Goal: Information Seeking & Learning: Find specific fact

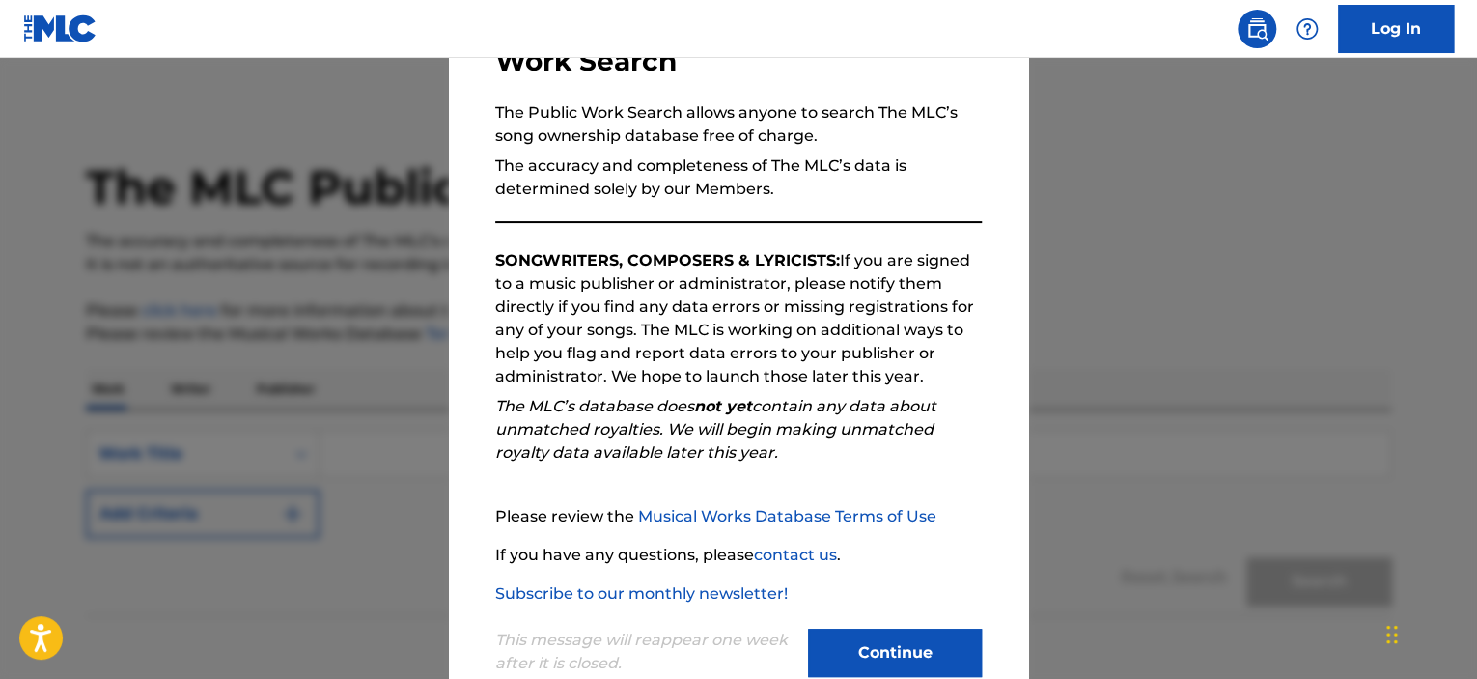
scroll to position [205, 0]
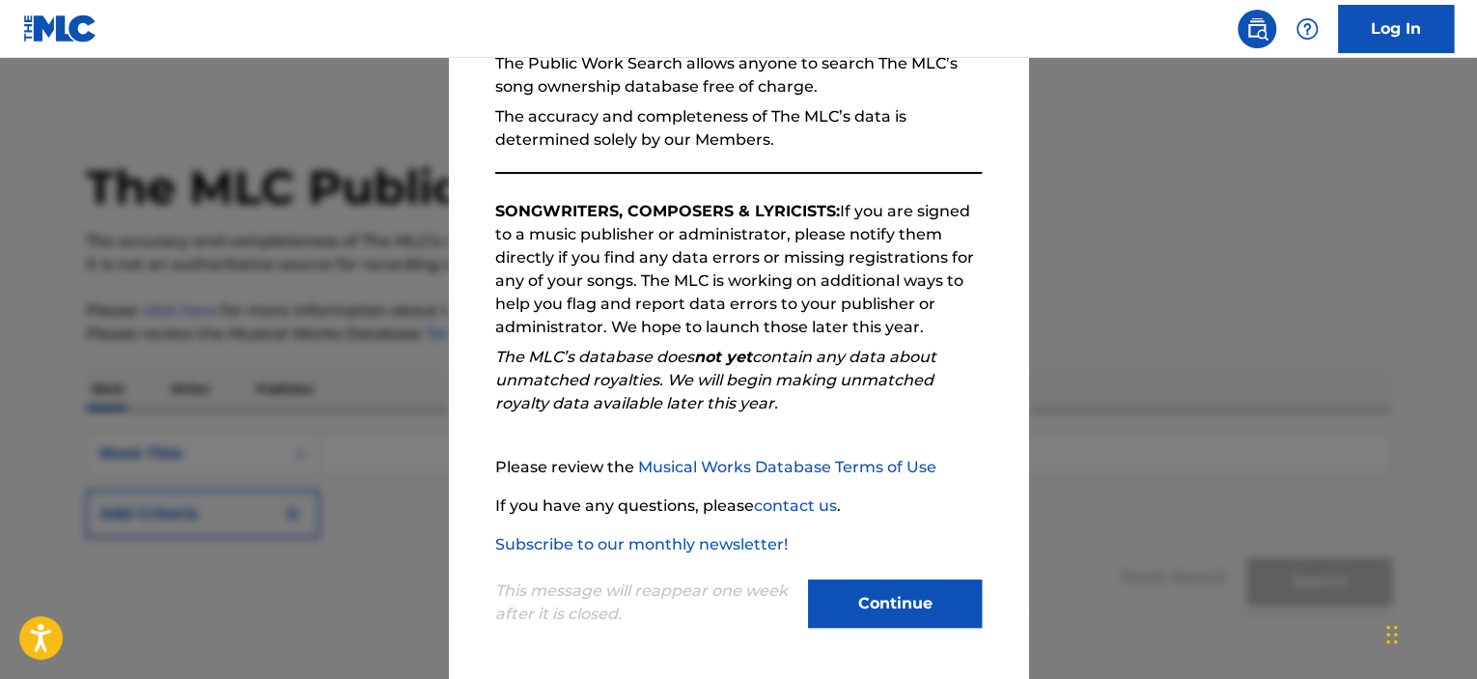
click at [878, 603] on button "Continue" at bounding box center [895, 603] width 174 height 48
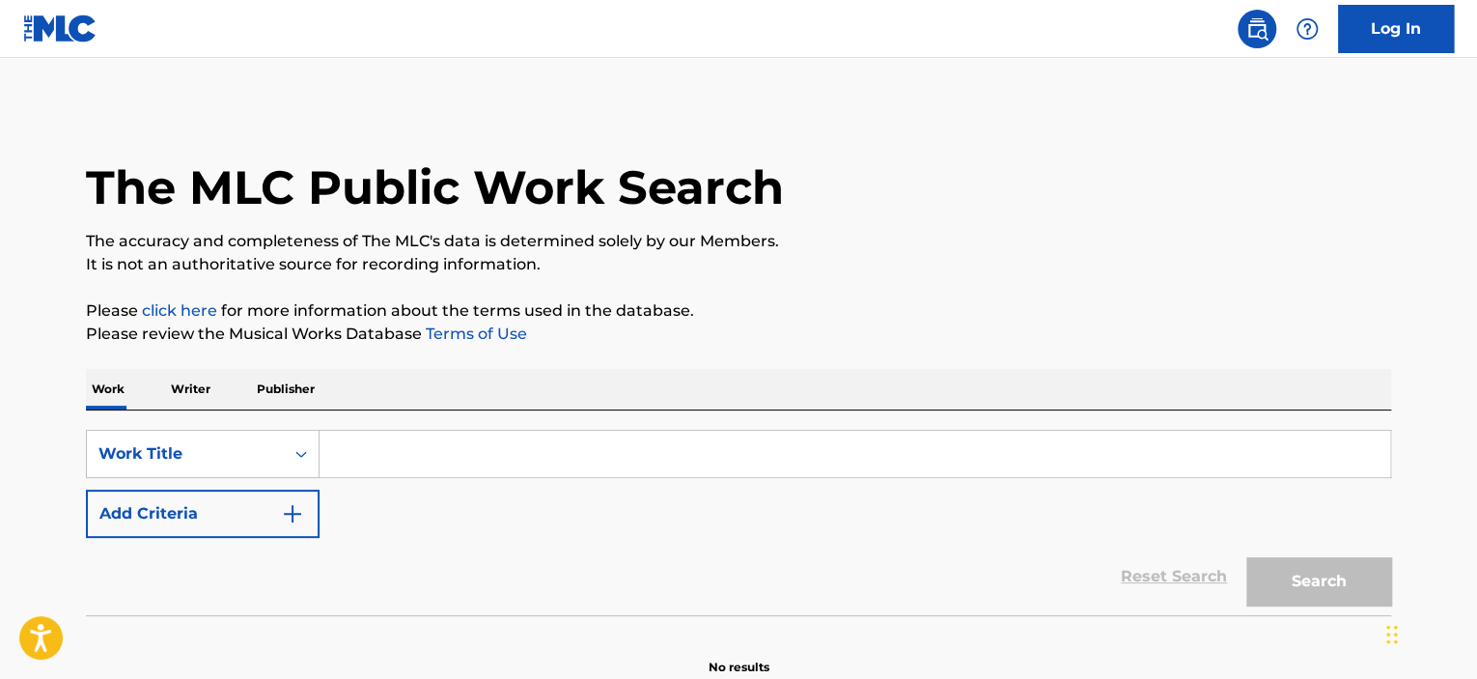
click at [374, 456] on input "Search Form" at bounding box center [854, 453] width 1070 height 46
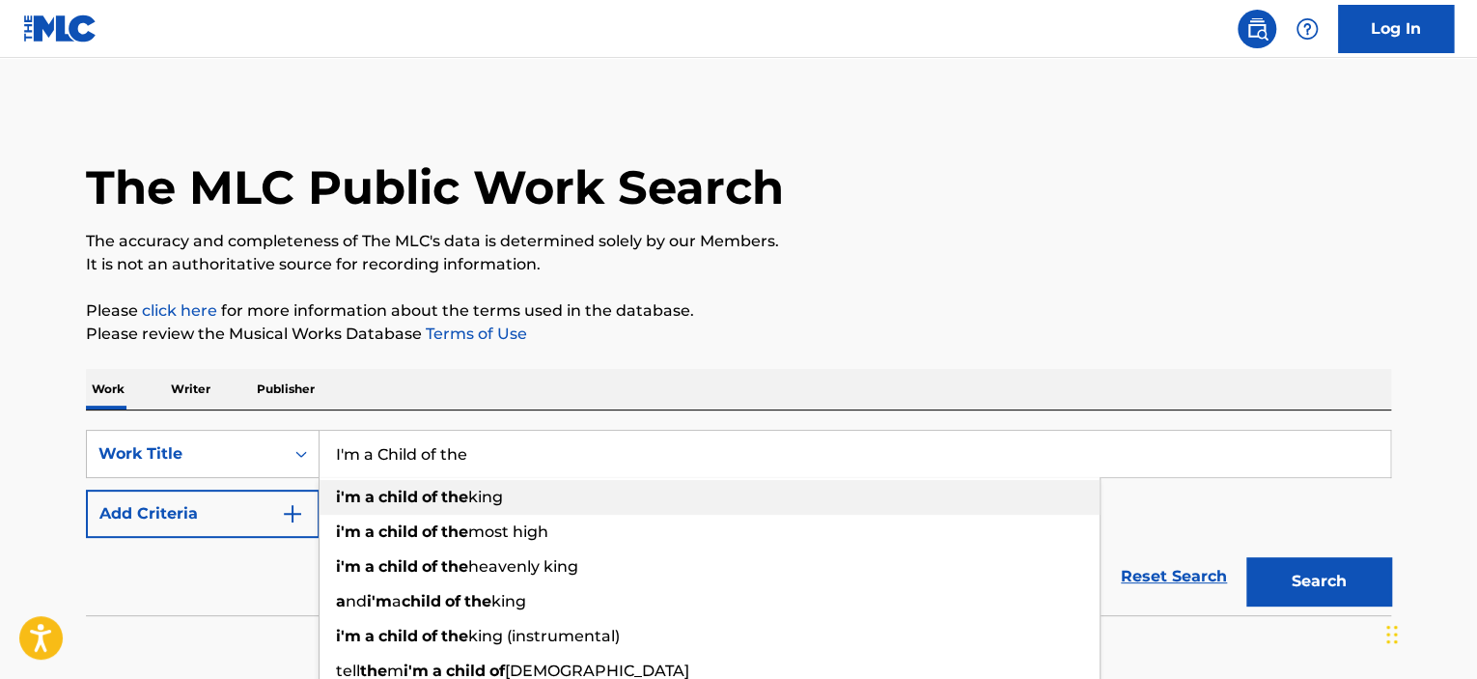
type input "I'm a Child of the"
click at [438, 496] on span "Search Form" at bounding box center [439, 496] width 4 height 18
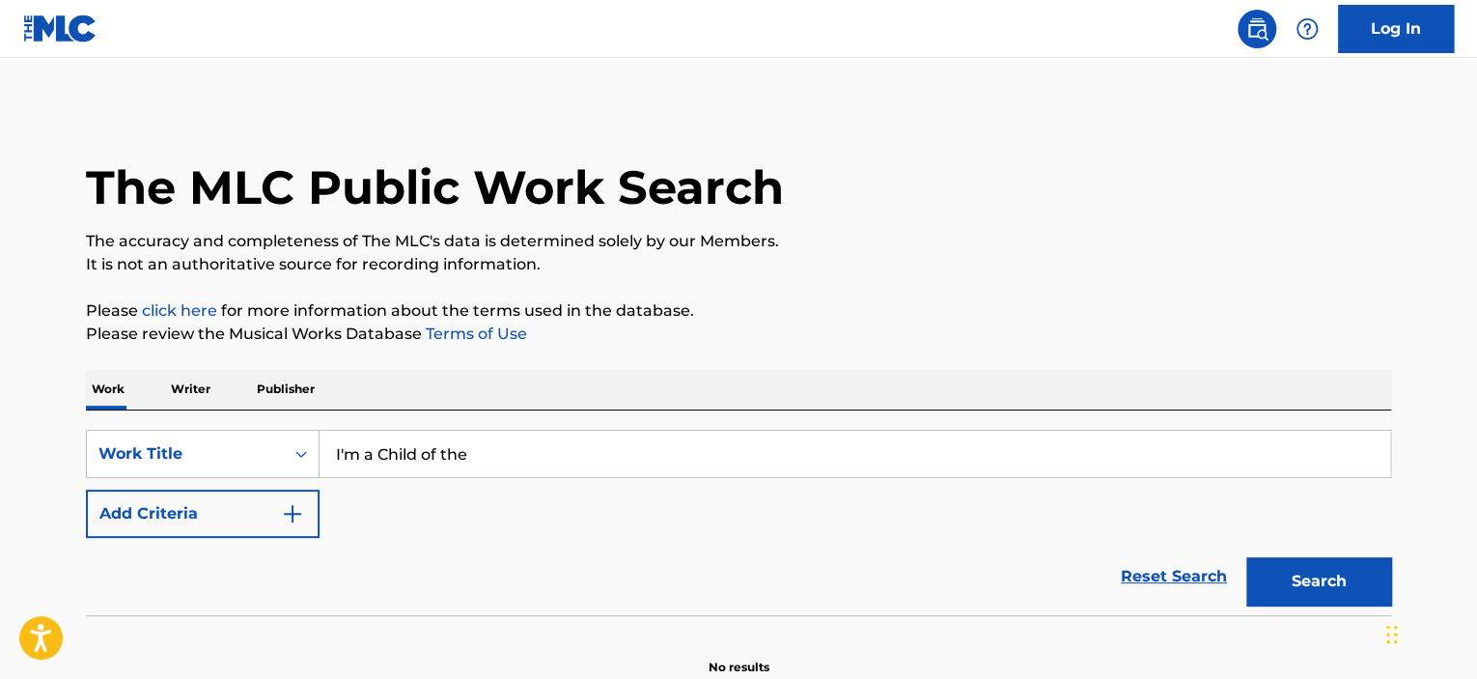
click at [1317, 583] on button "Search" at bounding box center [1318, 581] width 145 height 48
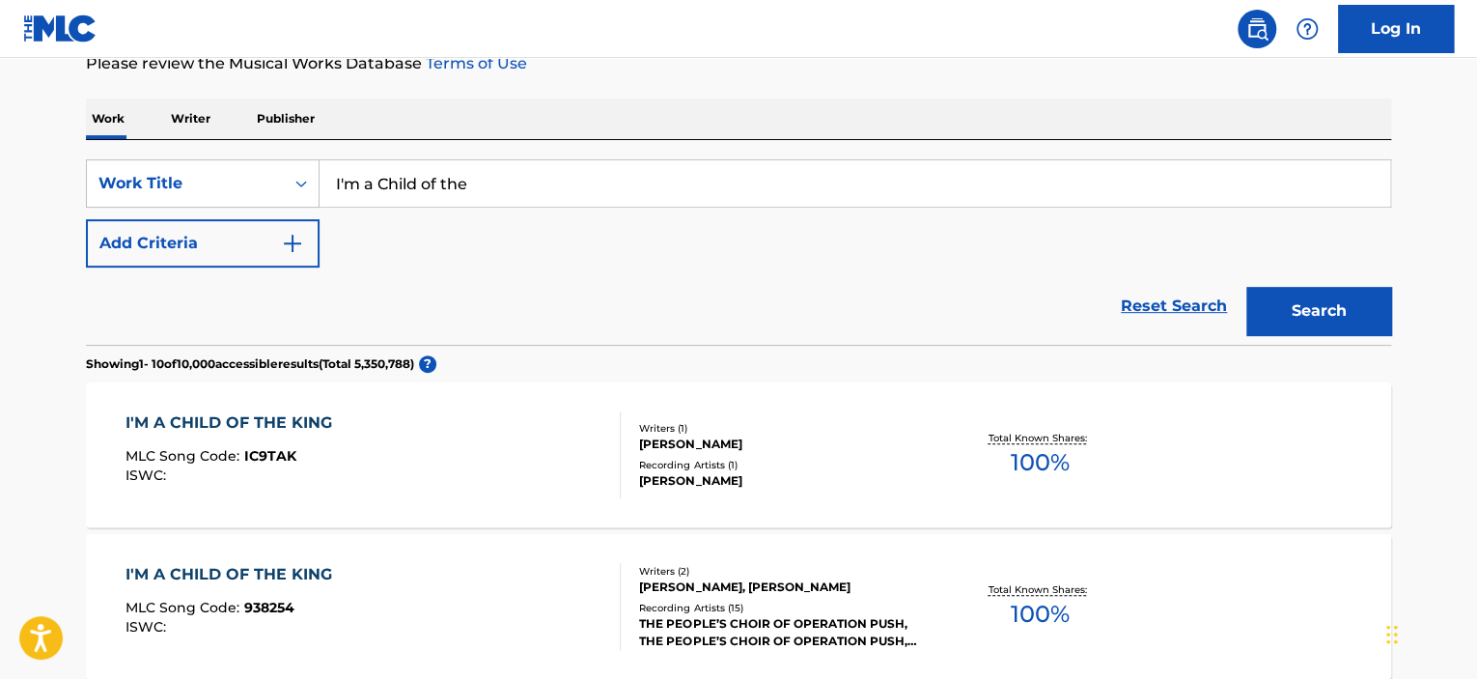
scroll to position [236, 0]
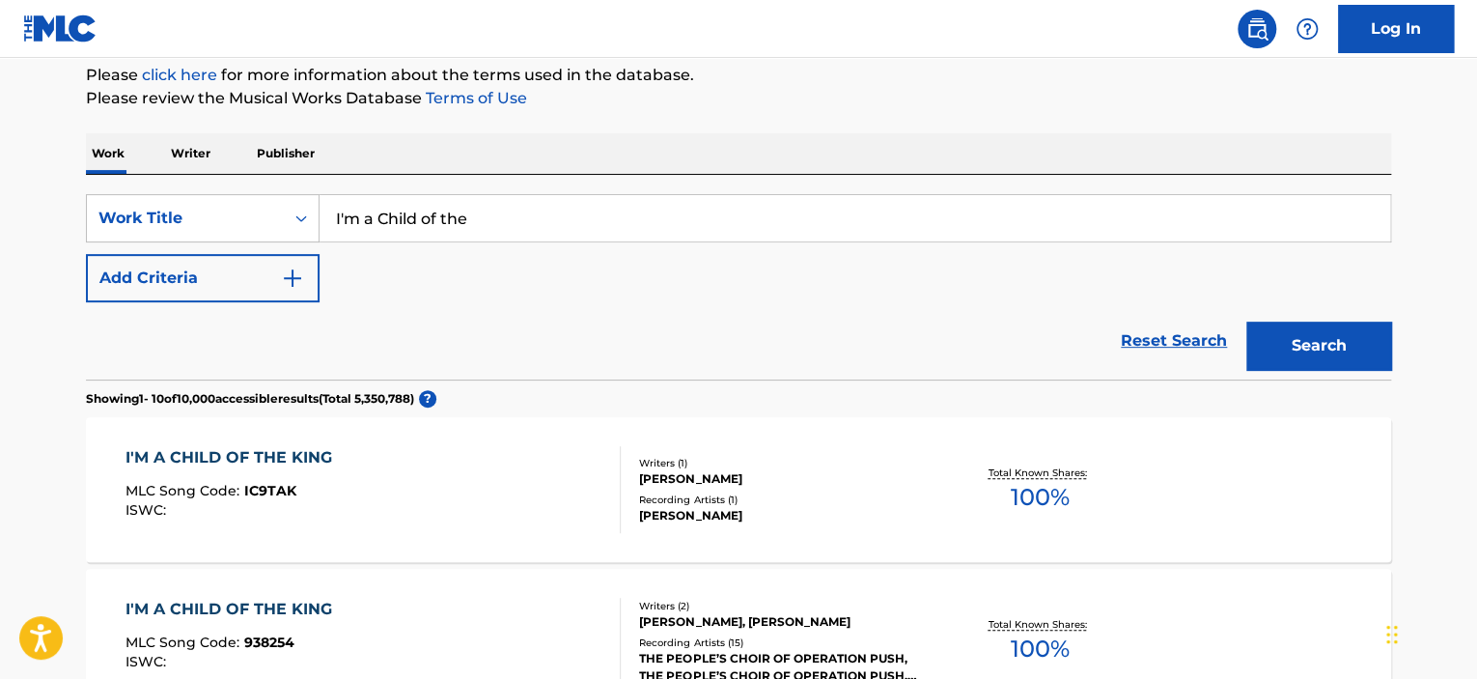
click at [190, 153] on p "Writer" at bounding box center [190, 153] width 51 height 41
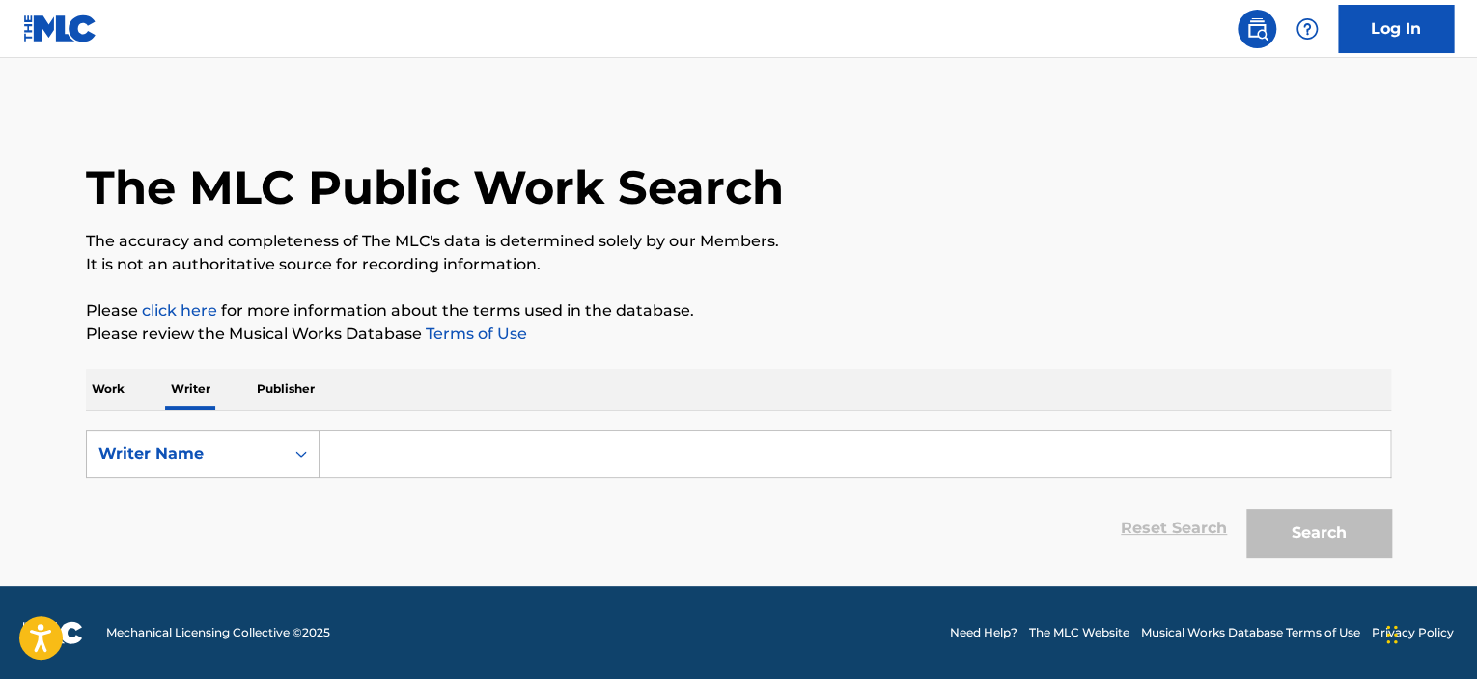
click at [286, 389] on p "Publisher" at bounding box center [285, 389] width 69 height 41
click at [106, 389] on p "Work" at bounding box center [108, 389] width 44 height 41
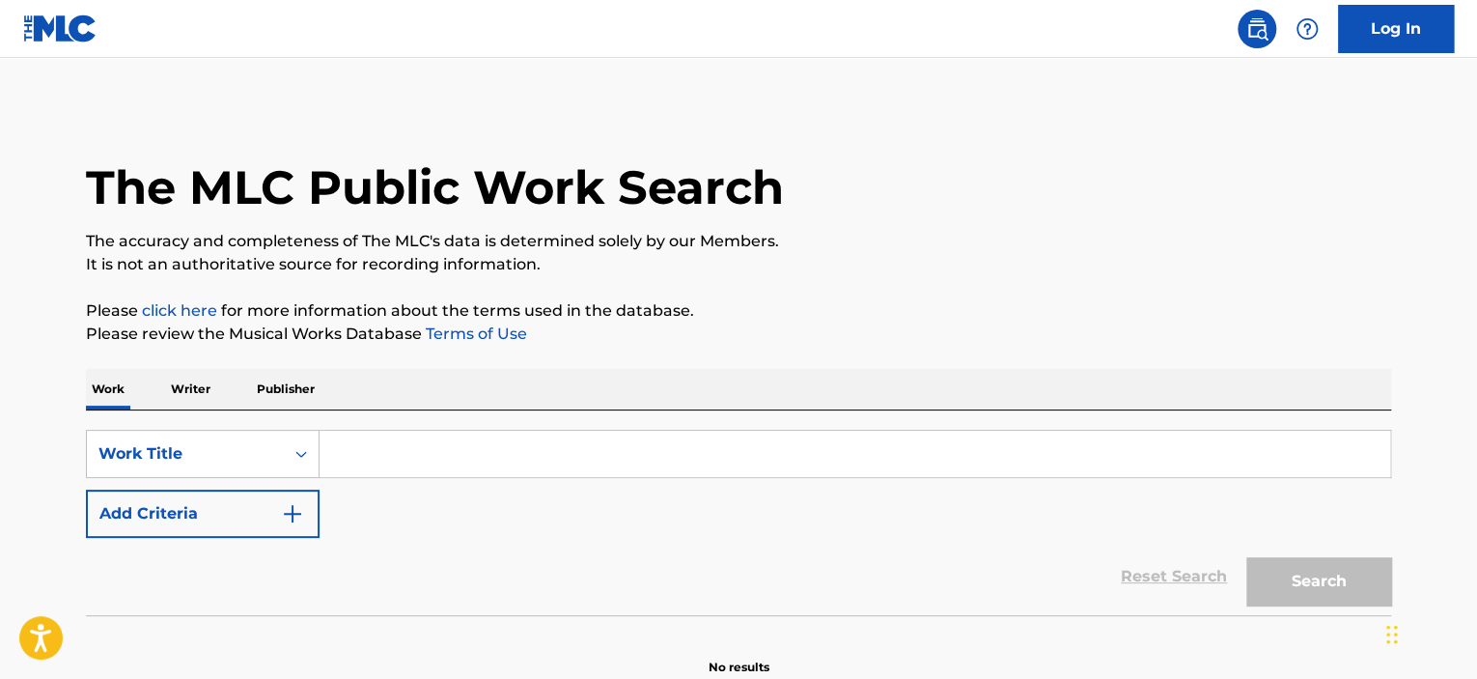
click at [369, 446] on input "Search Form" at bounding box center [854, 453] width 1070 height 46
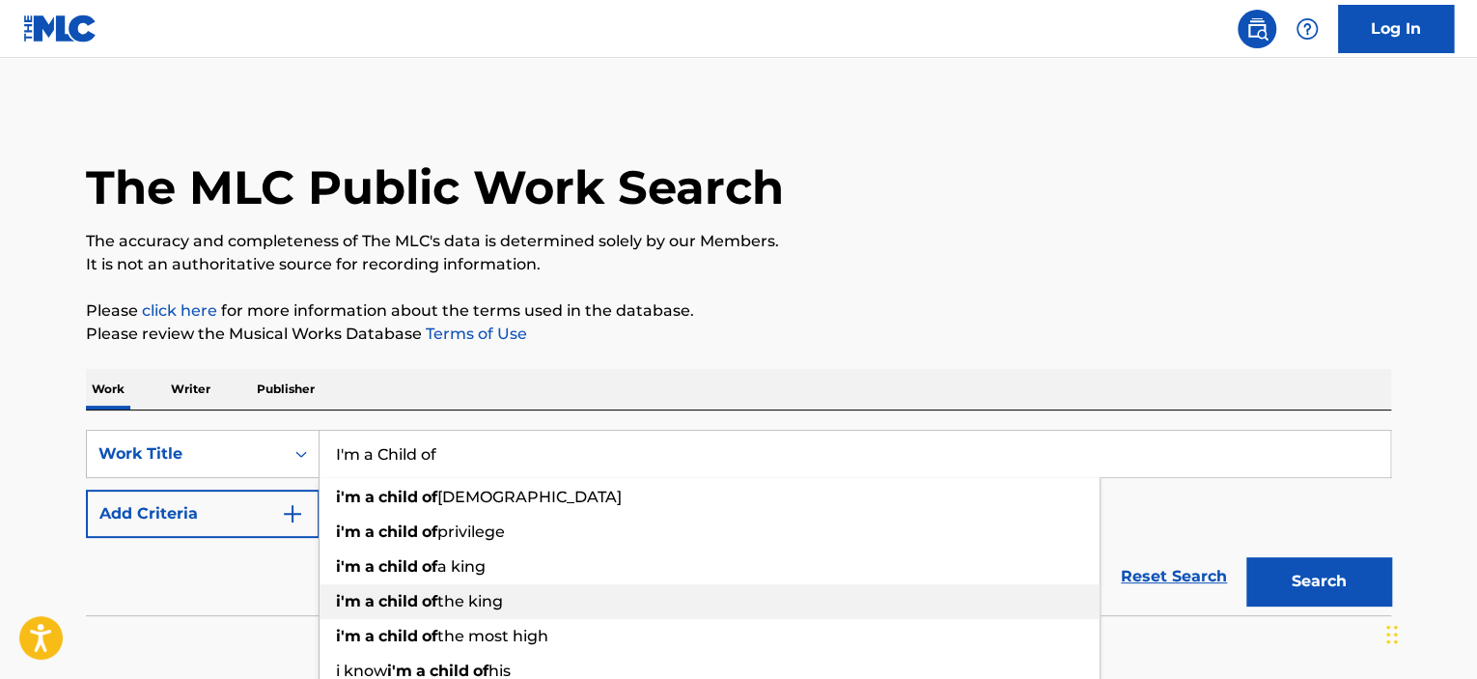
click at [480, 599] on span "the king" at bounding box center [470, 601] width 66 height 18
type input "i'm a child of the king"
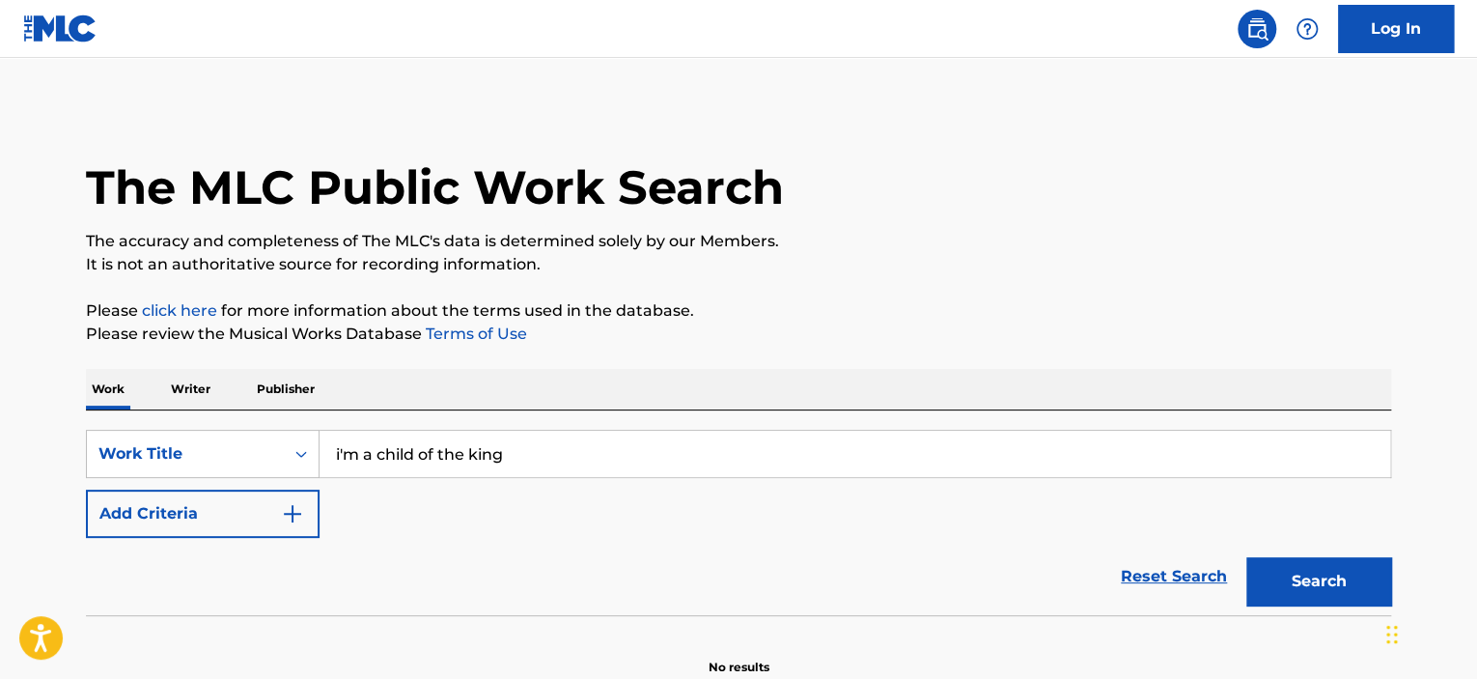
click at [1317, 572] on button "Search" at bounding box center [1318, 581] width 145 height 48
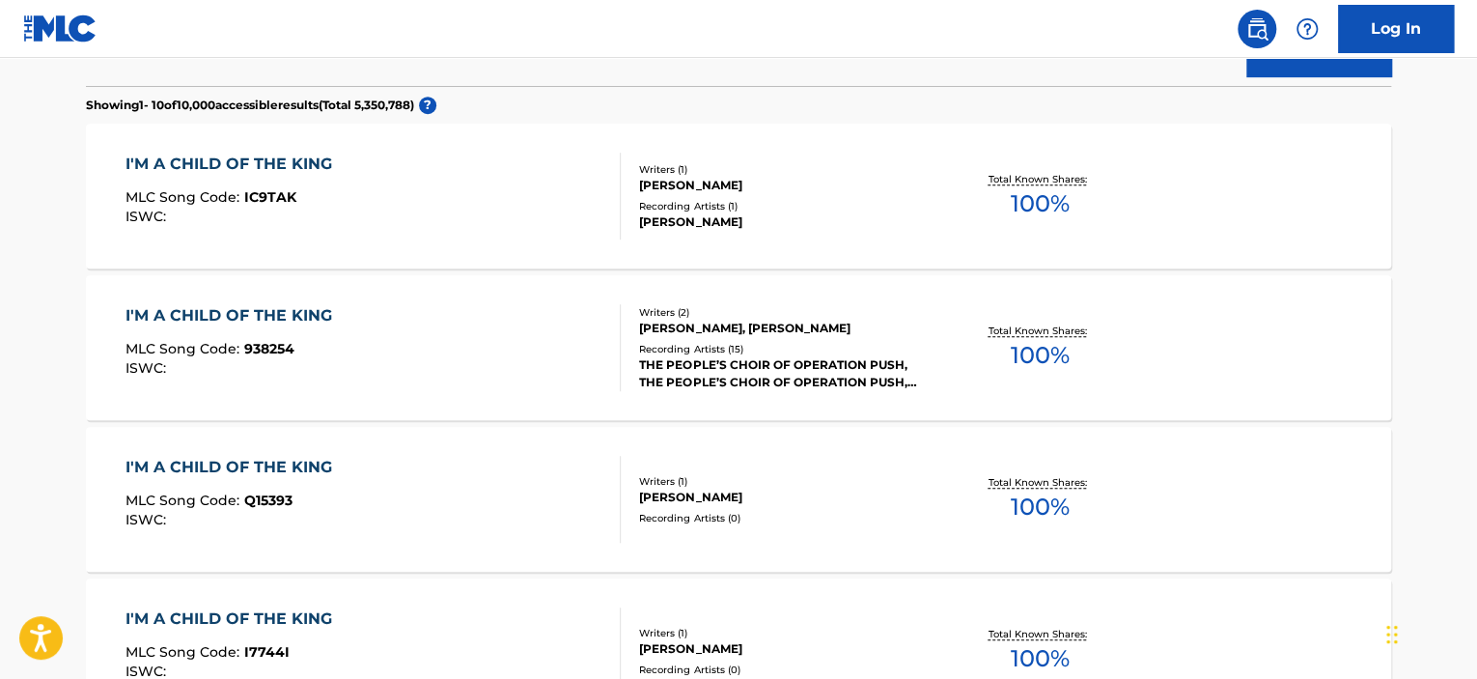
scroll to position [579, 0]
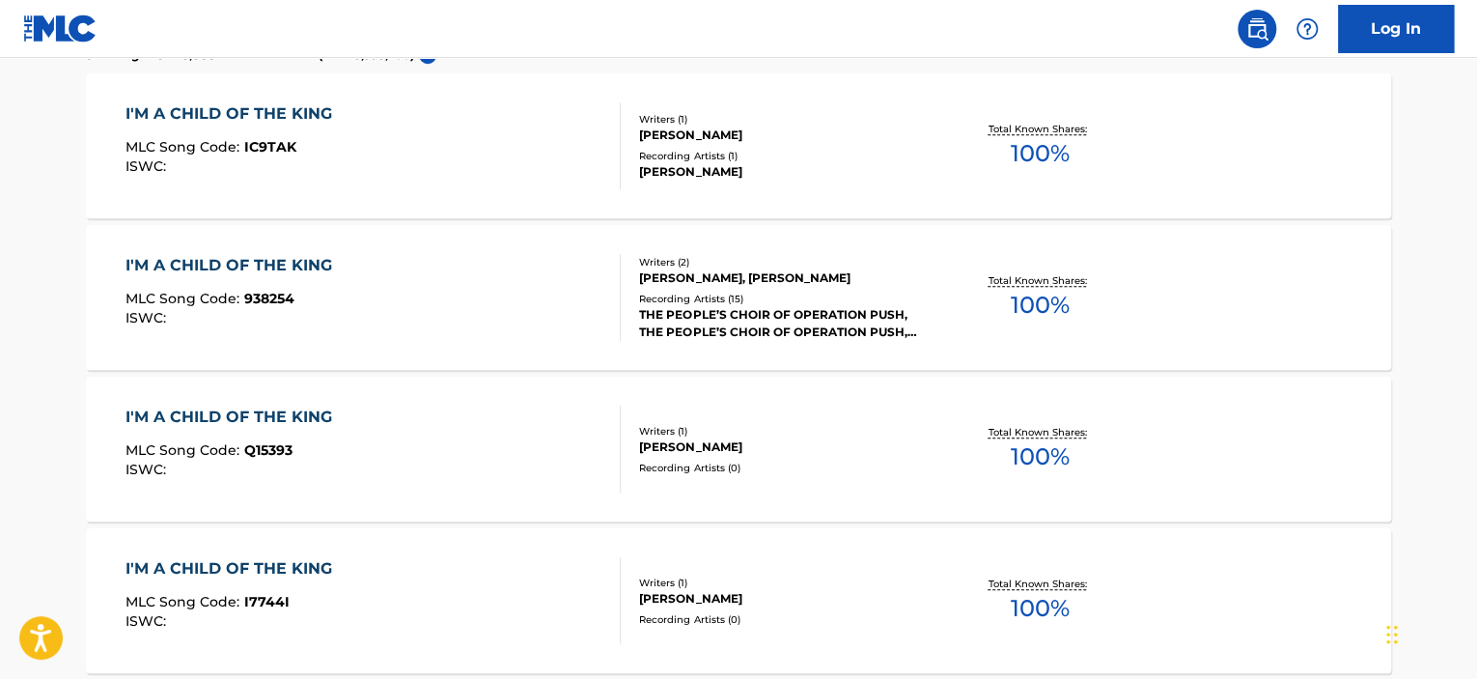
click at [756, 312] on div "THE PEOPLE’S CHOIR OF OPERATION PUSH, THE PEOPLE’S CHOIR OF OPERATION PUSH, THE…" at bounding box center [784, 323] width 291 height 35
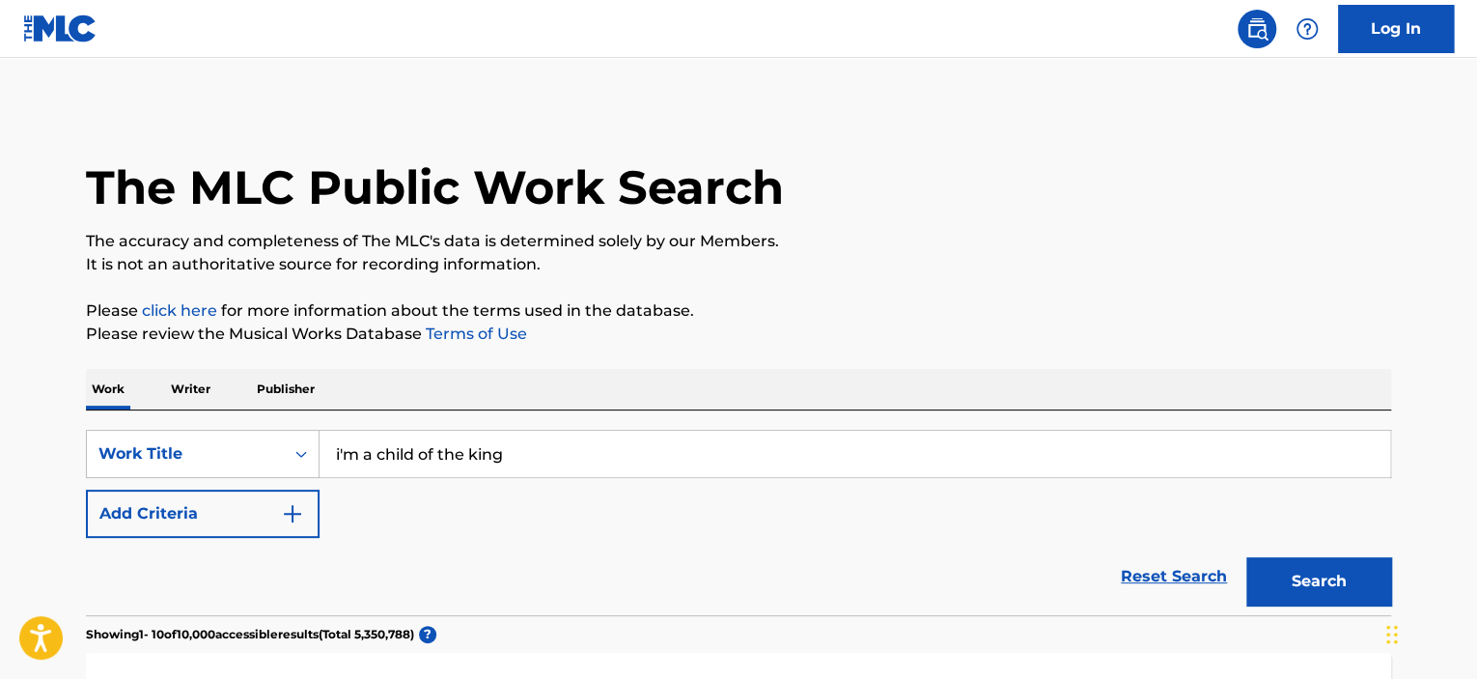
scroll to position [629, 0]
